Goal: Task Accomplishment & Management: Use online tool/utility

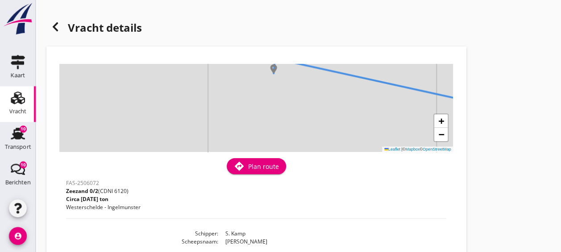
scroll to position [18, 0]
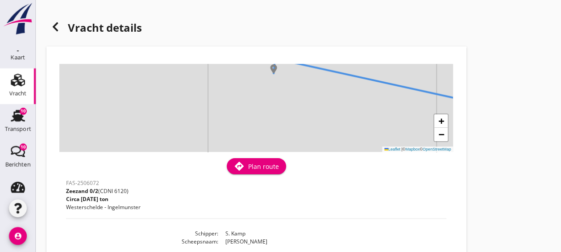
click at [17, 15] on img at bounding box center [18, 18] width 32 height 33
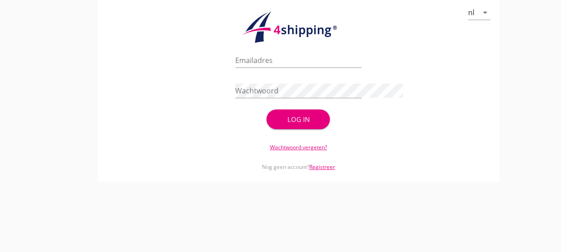
type input "[EMAIL_ADDRESS][DOMAIN_NAME]"
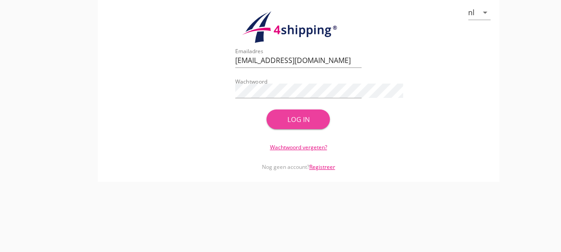
click at [299, 119] on div "Log in" at bounding box center [298, 119] width 35 height 10
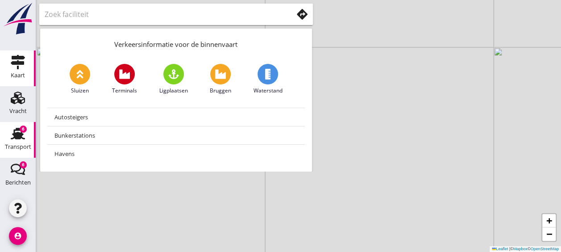
click at [5, 150] on div "Transport" at bounding box center [18, 147] width 26 height 12
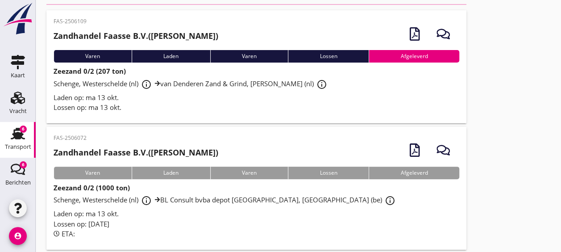
scroll to position [62, 0]
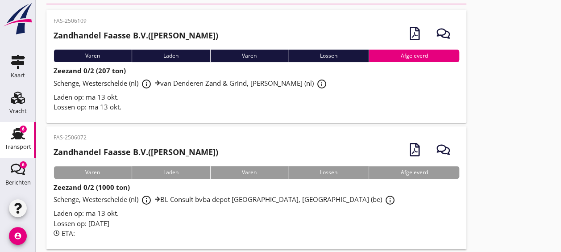
click at [276, 217] on div "Laden op: ma 13 okt." at bounding box center [257, 213] width 406 height 10
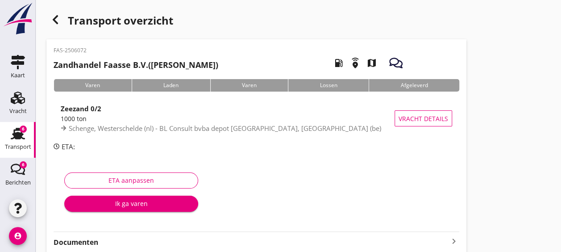
scroll to position [73, 0]
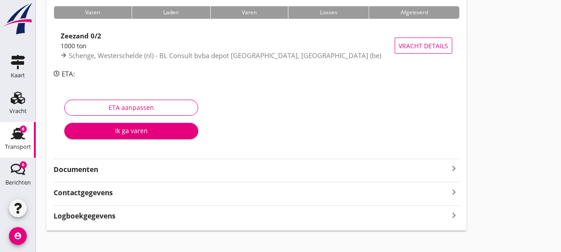
click at [142, 162] on div "Documenten keyboard_arrow_right" at bounding box center [257, 168] width 406 height 12
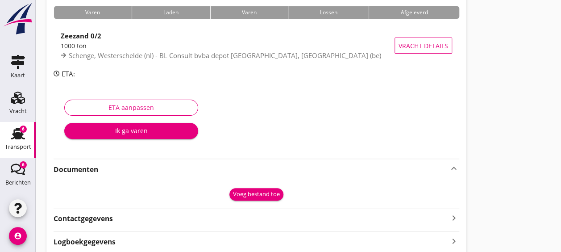
click at [270, 191] on div "Voeg bestand toe" at bounding box center [256, 194] width 47 height 9
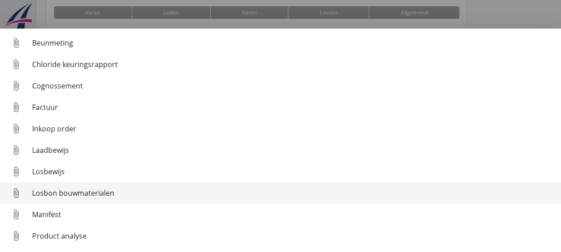
click at [83, 189] on div "Losbon bouwmaterialen" at bounding box center [293, 192] width 522 height 11
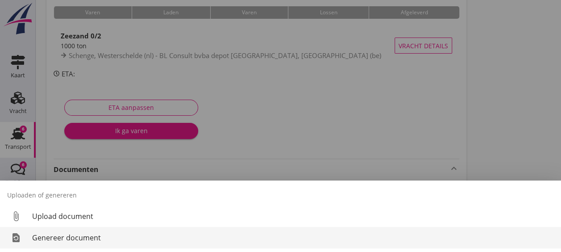
click at [107, 233] on div "Genereer document" at bounding box center [293, 237] width 522 height 11
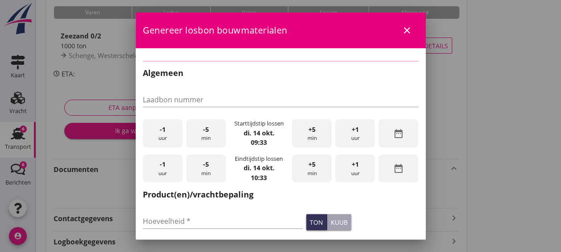
checkbox input "true"
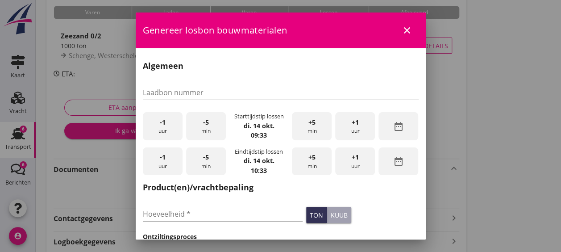
click at [157, 122] on div "-1 uur" at bounding box center [163, 126] width 40 height 28
click at [200, 124] on div "-5 min" at bounding box center [206, 126] width 40 height 28
click at [353, 163] on div "+1 uur" at bounding box center [355, 161] width 40 height 28
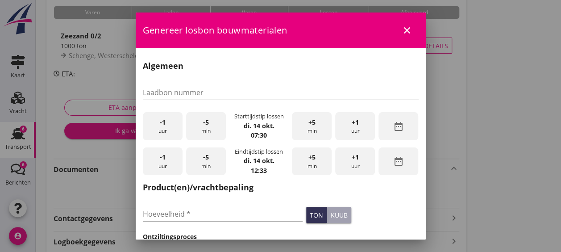
click at [154, 166] on div "-1 uur" at bounding box center [163, 161] width 40 height 28
click at [303, 159] on div "+5 min" at bounding box center [312, 161] width 40 height 28
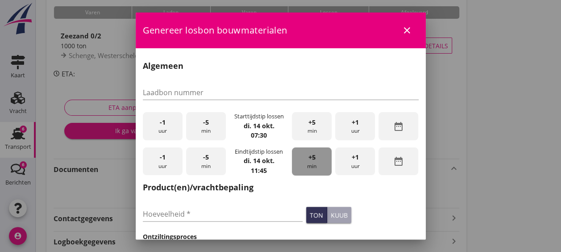
click at [303, 159] on div "+5 min" at bounding box center [312, 161] width 40 height 28
click at [217, 159] on div "-5 min" at bounding box center [206, 161] width 40 height 28
click at [227, 212] on input "Hoeveelheid *" at bounding box center [223, 214] width 160 height 14
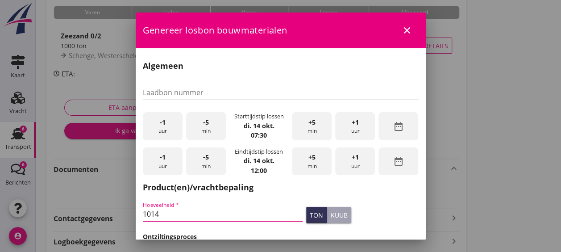
type input "1014"
click at [373, 223] on div "ton kuub" at bounding box center [362, 215] width 116 height 20
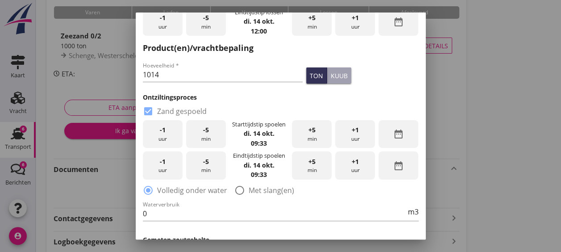
scroll to position [141, 0]
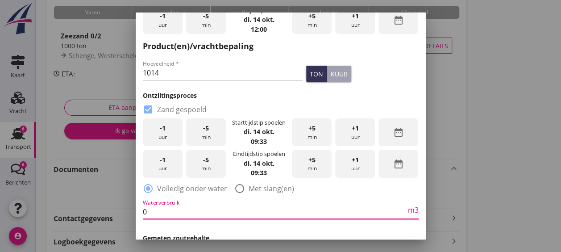
click at [235, 212] on input "0" at bounding box center [274, 211] width 263 height 14
type input "750"
click at [162, 130] on span "-1" at bounding box center [163, 128] width 6 height 10
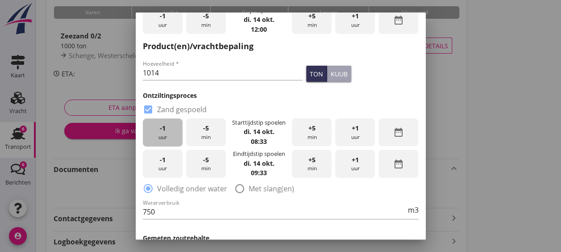
click at [162, 130] on span "-1" at bounding box center [163, 128] width 6 height 10
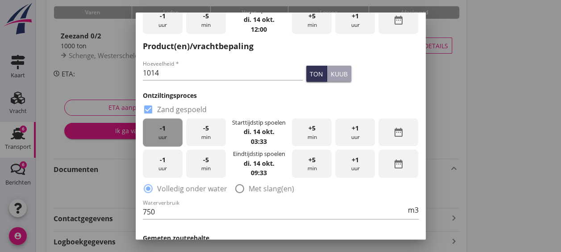
click at [162, 130] on span "-1" at bounding box center [163, 128] width 6 height 10
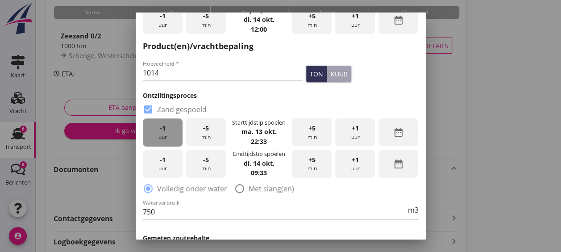
click at [162, 130] on span "-1" at bounding box center [163, 128] width 6 height 10
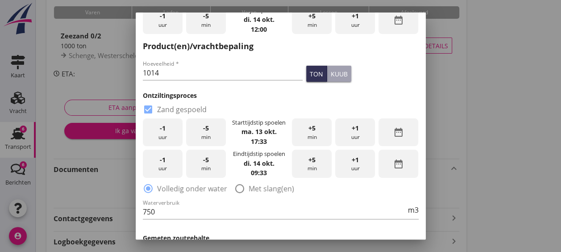
click at [162, 130] on span "-1" at bounding box center [163, 128] width 6 height 10
click at [204, 133] on div "-5 min" at bounding box center [206, 132] width 40 height 28
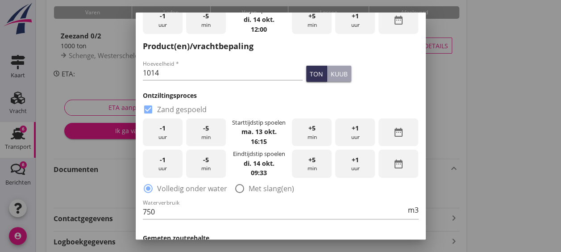
click at [204, 133] on div "-5 min" at bounding box center [206, 132] width 40 height 28
click at [208, 162] on div "-5 min" at bounding box center [206, 164] width 40 height 28
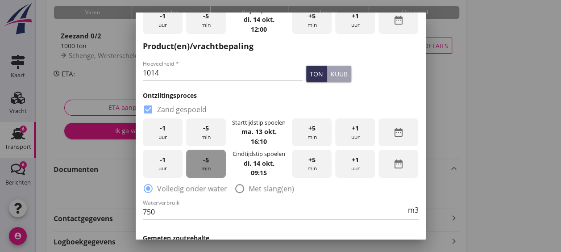
click at [208, 162] on div "-5 min" at bounding box center [206, 164] width 40 height 28
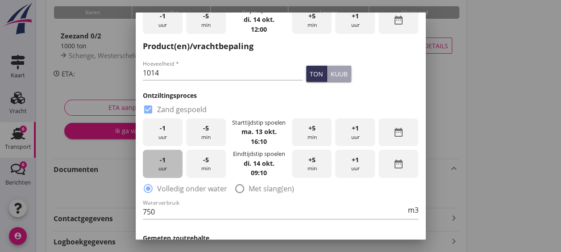
click at [160, 160] on span "-1" at bounding box center [163, 160] width 6 height 10
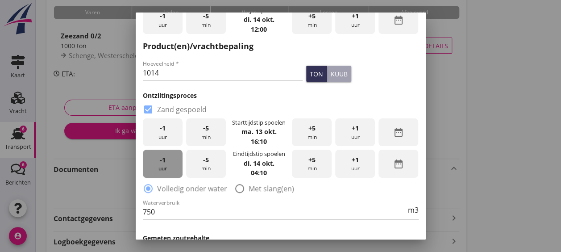
click at [160, 160] on span "-1" at bounding box center [163, 160] width 6 height 10
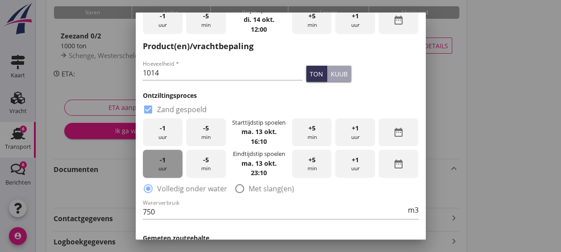
click at [160, 160] on span "-1" at bounding box center [163, 160] width 6 height 10
click at [309, 229] on div "Waterverbruik 750 m3" at bounding box center [280, 213] width 279 height 34
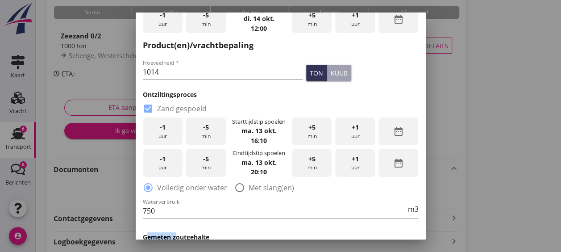
scroll to position [142, 0]
click at [309, 229] on div "Algemeen Laadbon nummer -1 uur -5 min Starttijdstip lossen [DATE] 07:30 +5 min …" at bounding box center [281, 147] width 276 height 460
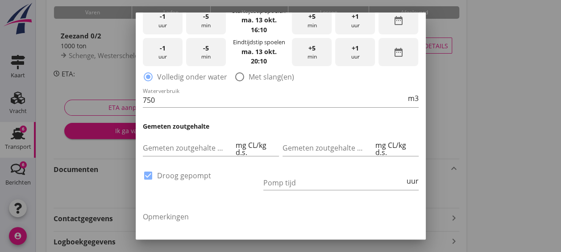
scroll to position [316, 0]
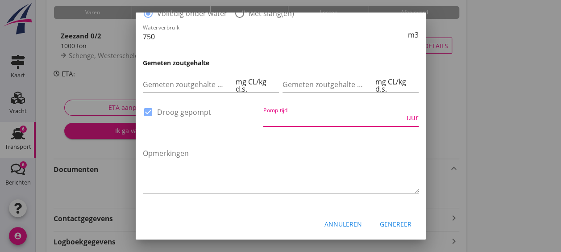
click at [366, 121] on input "Pomp tijd" at bounding box center [333, 119] width 141 height 14
type input "12"
click at [381, 220] on div "Genereer" at bounding box center [396, 223] width 32 height 9
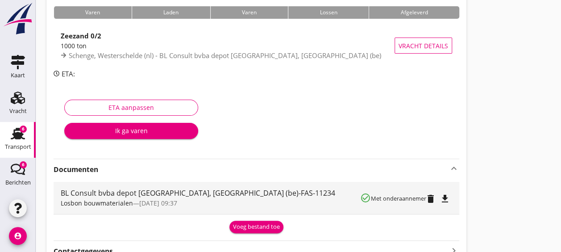
click at [445, 197] on icon "file_download" at bounding box center [445, 198] width 11 height 11
